Goal: Contribute content

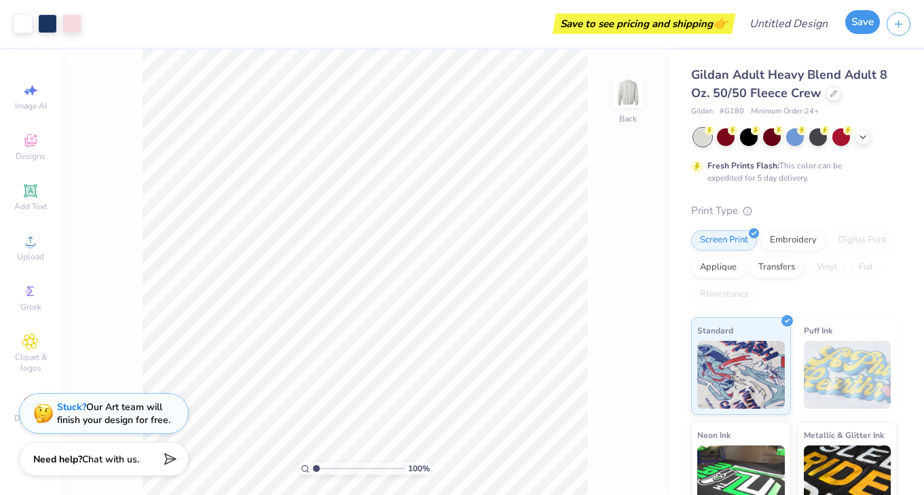
click at [850, 22] on button "Save" at bounding box center [862, 22] width 35 height 24
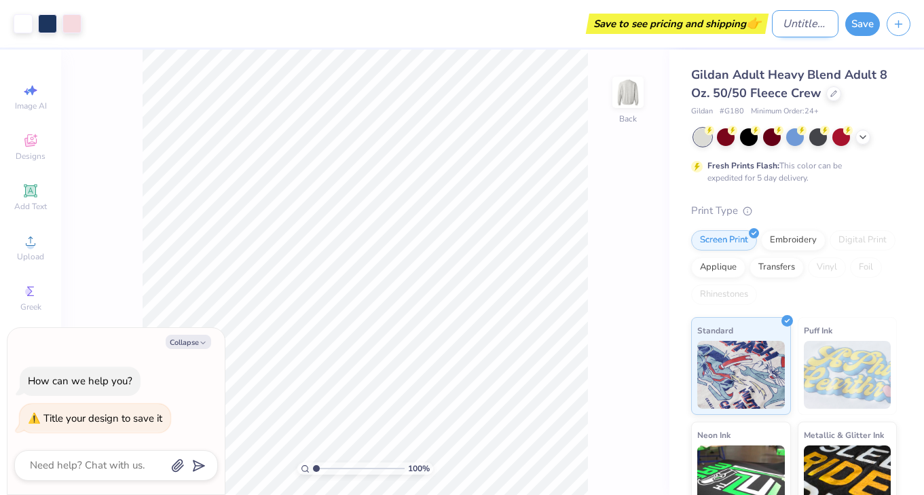
type textarea "x"
click at [783, 22] on input "Design Title" at bounding box center [805, 23] width 67 height 27
type input "bv"
type textarea "x"
type input "bvn"
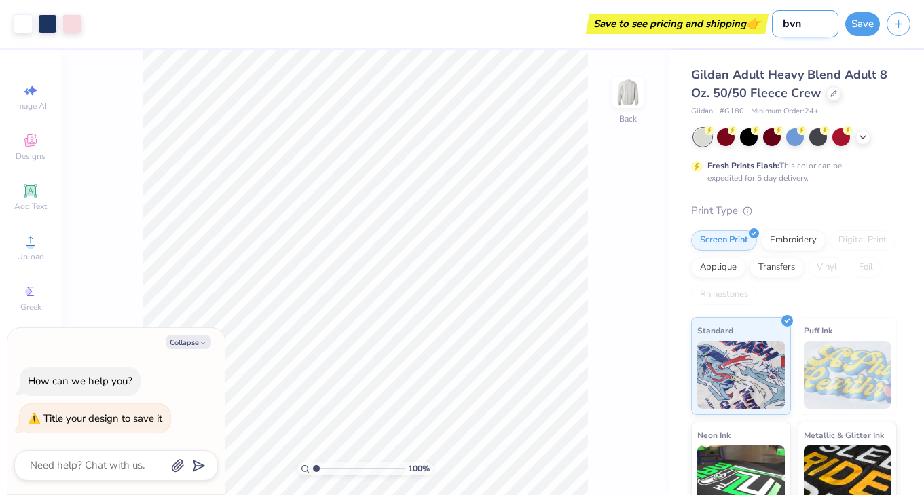
type textarea "x"
type input "bvn"
click at [851, 32] on button "Save" at bounding box center [862, 22] width 35 height 24
type textarea "x"
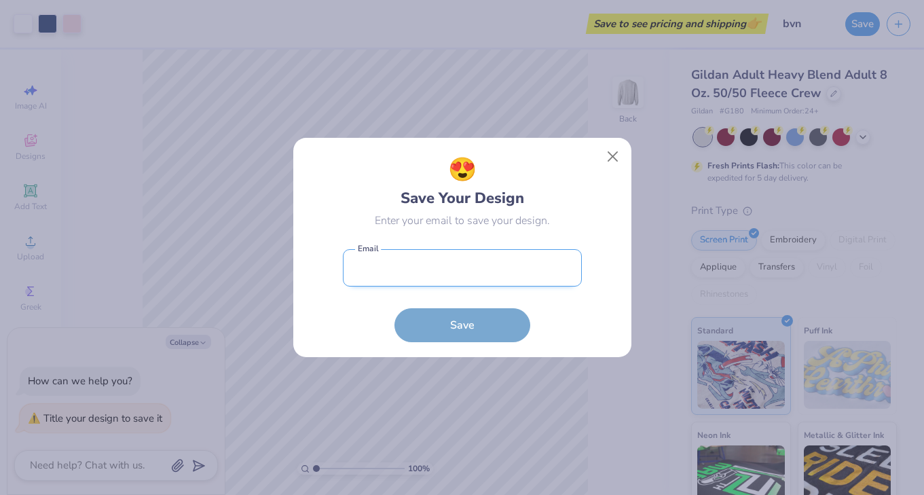
click at [533, 263] on input "email" at bounding box center [462, 267] width 239 height 37
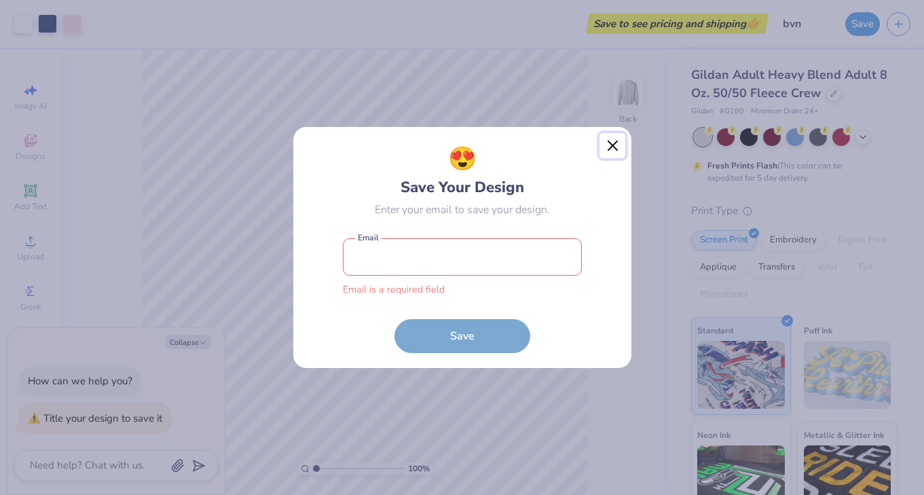
click at [611, 160] on div "😍 Save Your Design Enter your email to save your design. Email is a required fi…" at bounding box center [463, 247] width 340 height 242
click at [612, 146] on button "Close" at bounding box center [613, 146] width 26 height 26
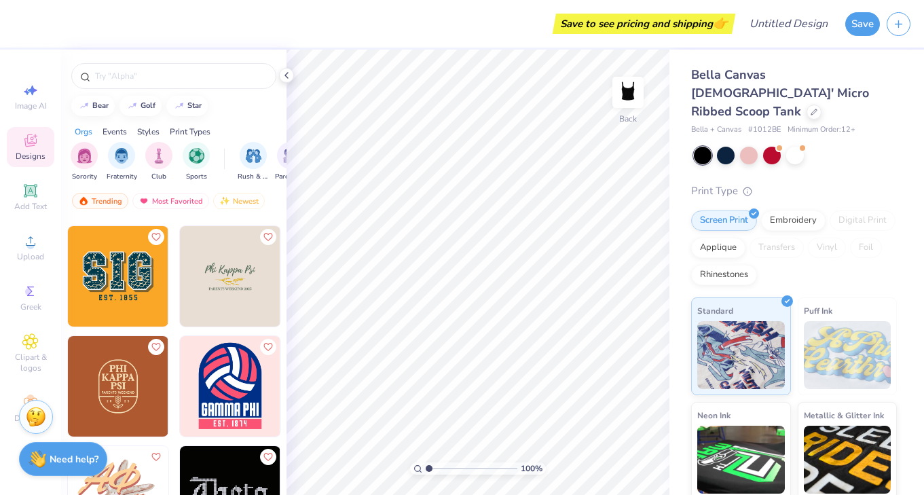
scroll to position [5934, 0]
